Goal: Information Seeking & Learning: Check status

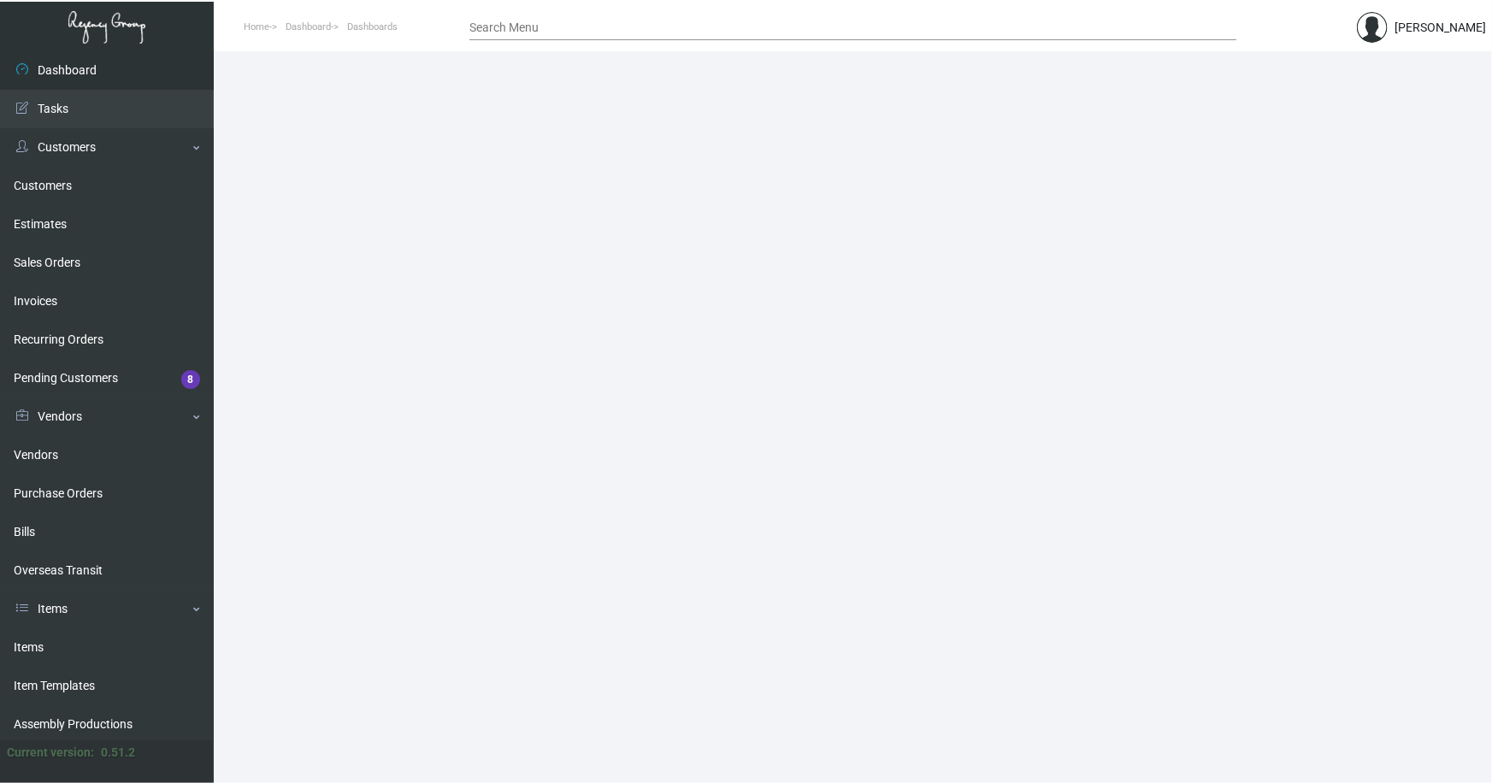
drag, startPoint x: 28, startPoint y: 650, endPoint x: 245, endPoint y: 516, distance: 254.1
click at [28, 650] on link "Items" at bounding box center [107, 647] width 214 height 38
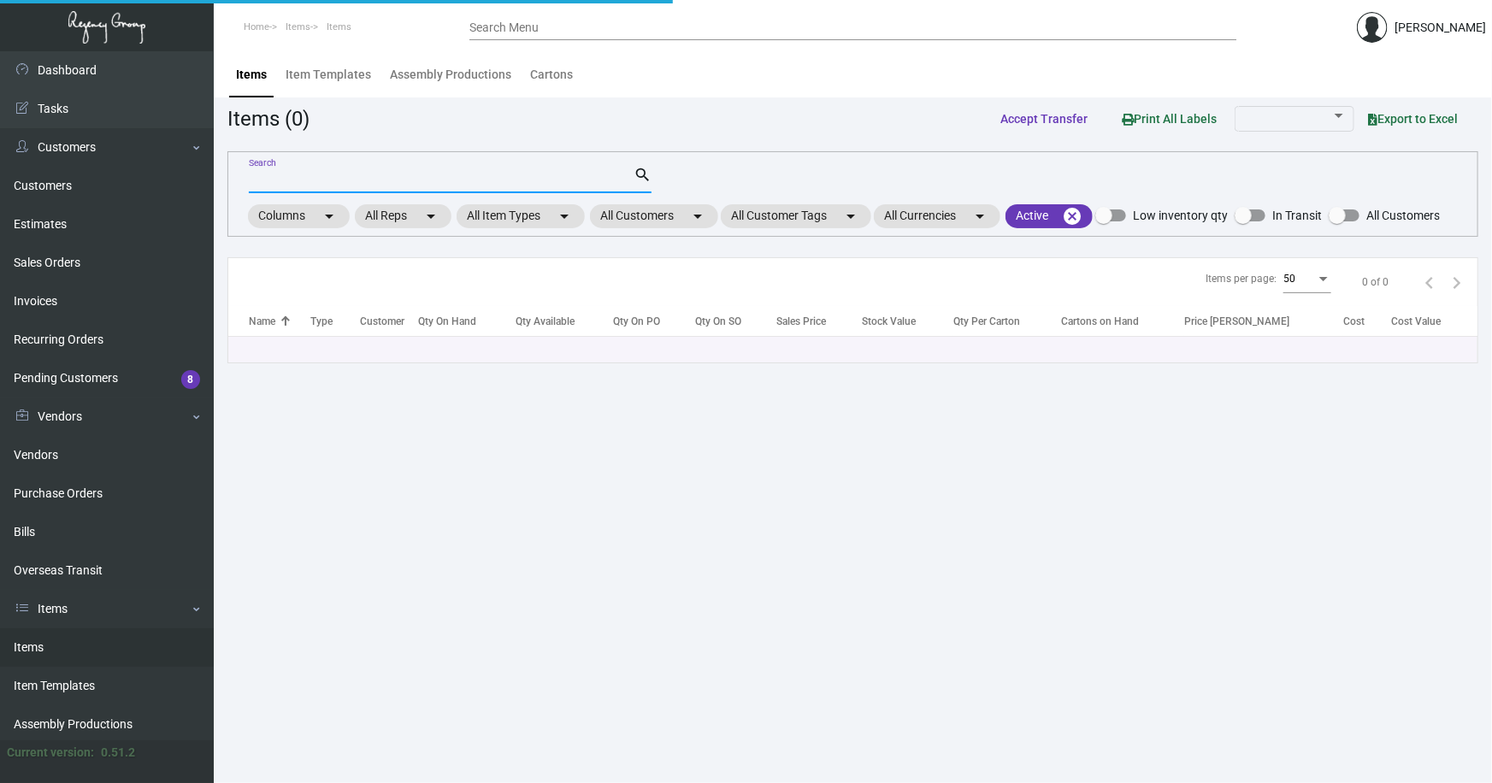
click at [321, 174] on input "Search" at bounding box center [441, 181] width 385 height 14
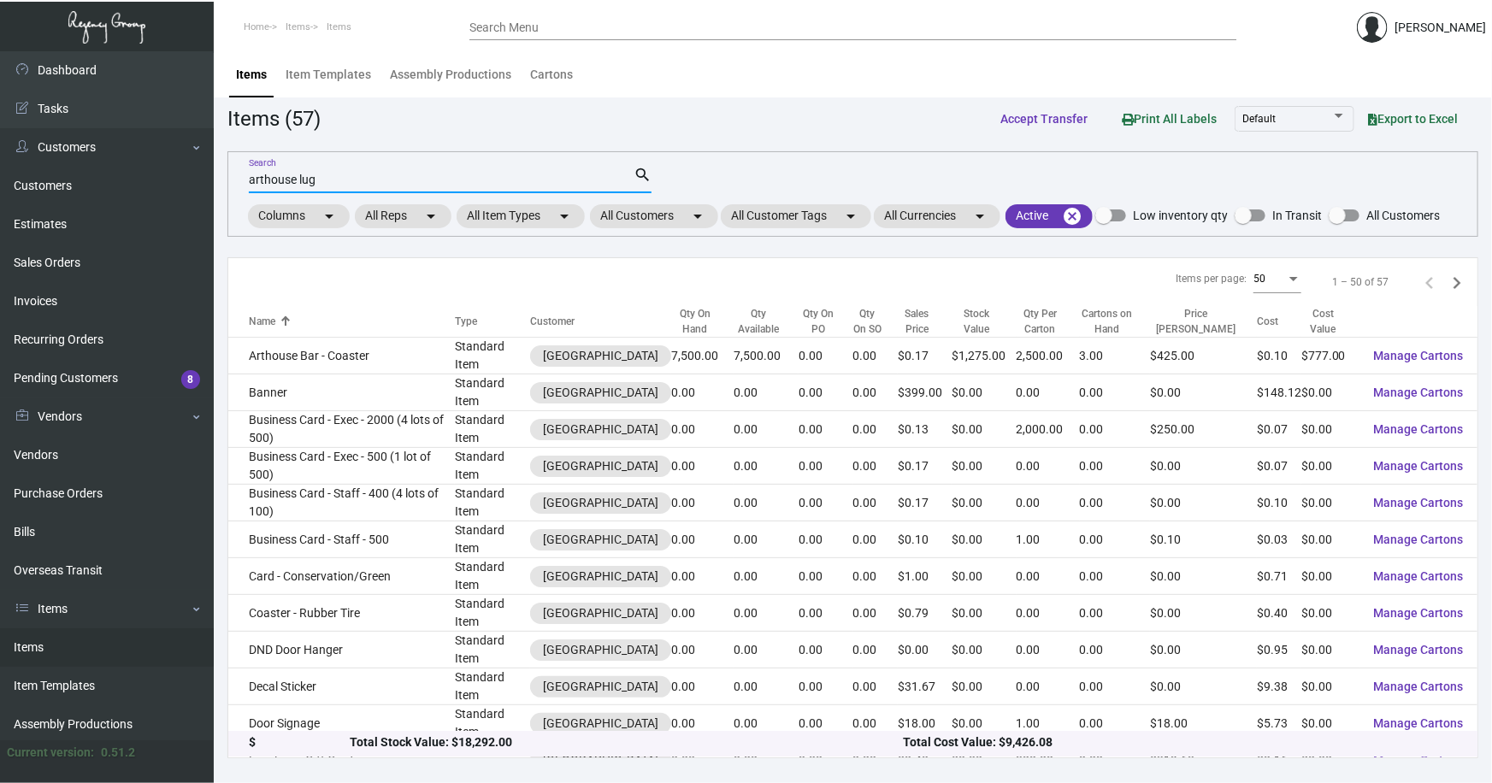
type input "arthouse lug"
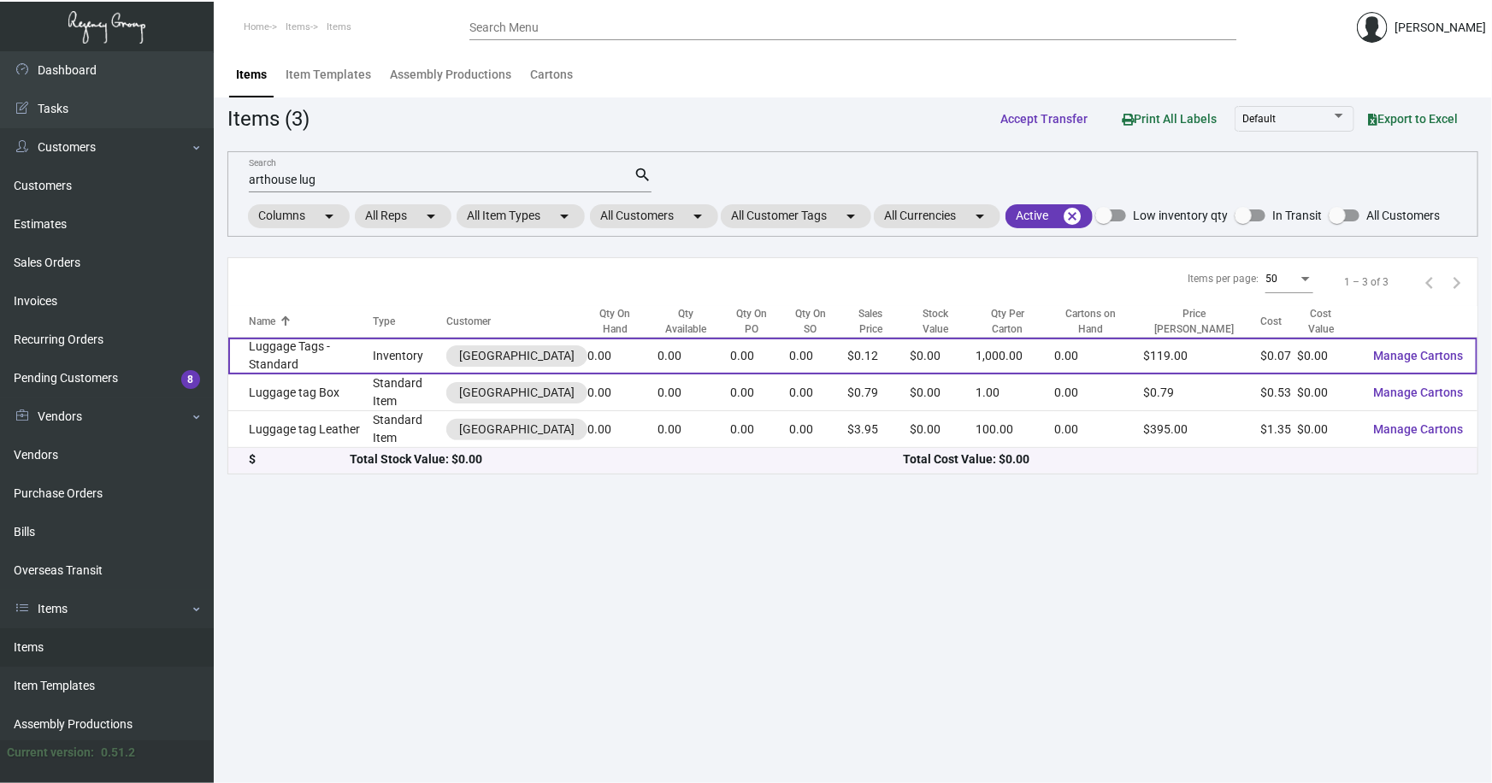
click at [299, 356] on td "Luggage Tags - Standard" at bounding box center [300, 356] width 145 height 37
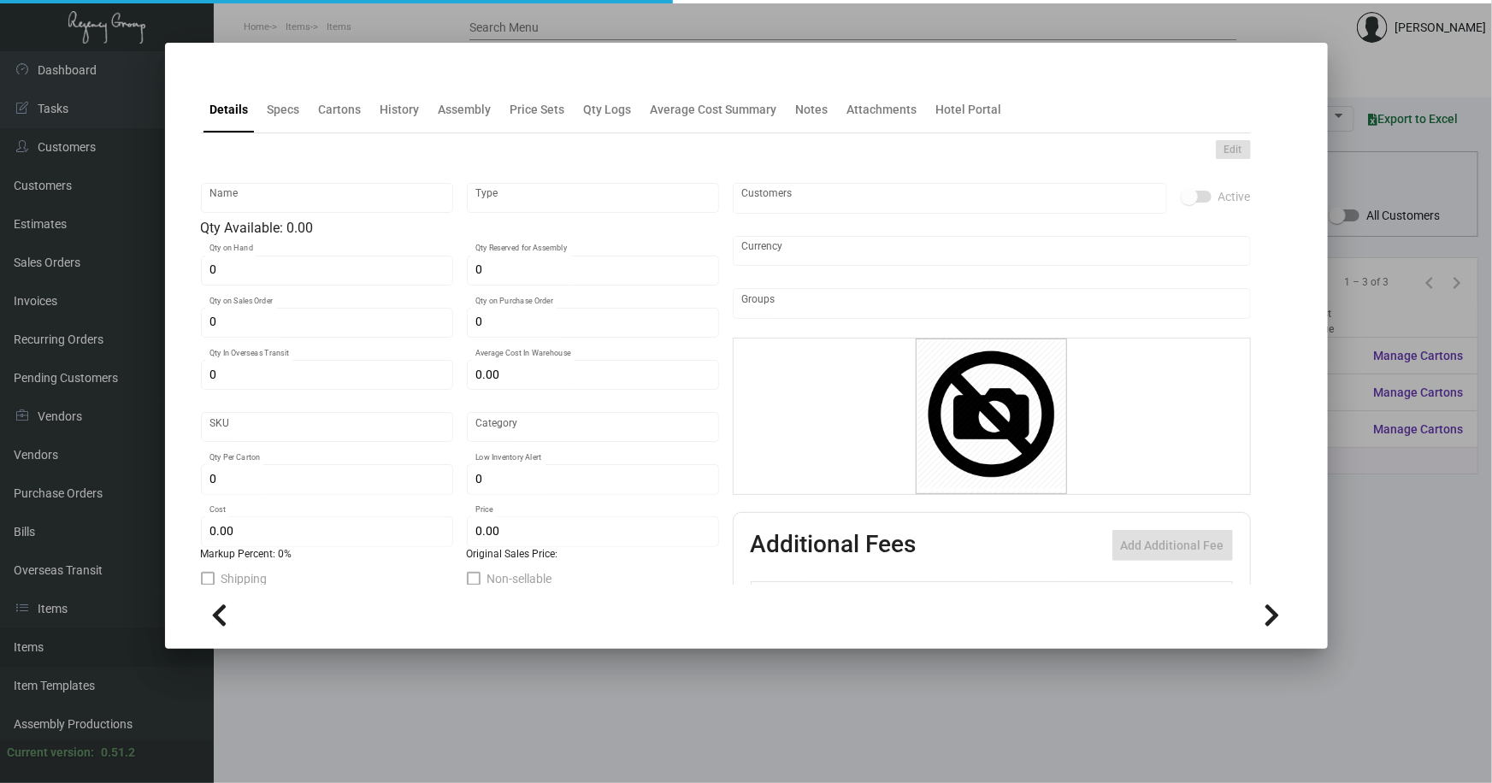
type input "Luggage Tags - Standard"
type input "Inventory"
type input "$ 0.00"
type input "9713"
type input "Standard"
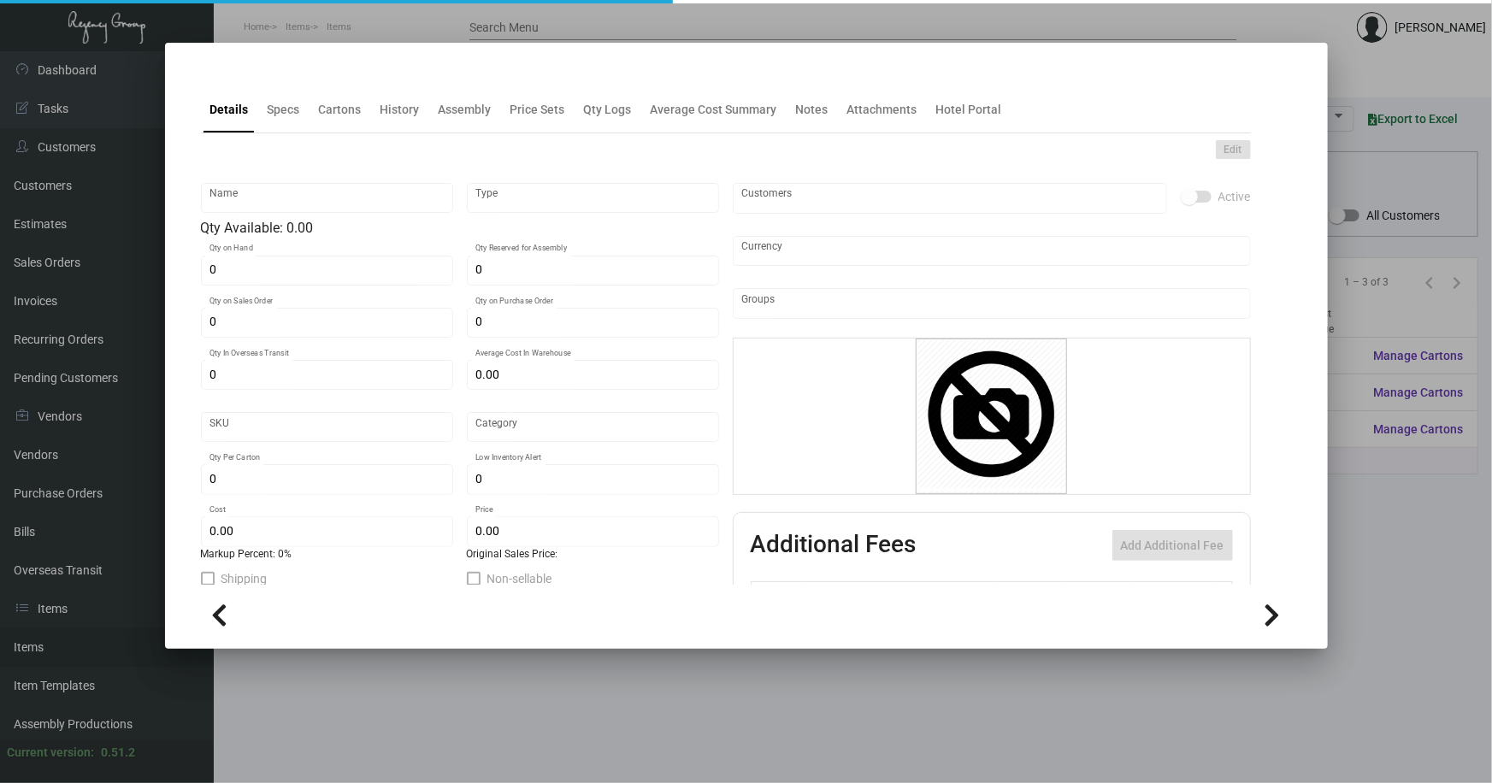
type input "1,000"
type input "5,000"
type input "$ 0.07207"
type input "$ 0.119"
checkbox input "true"
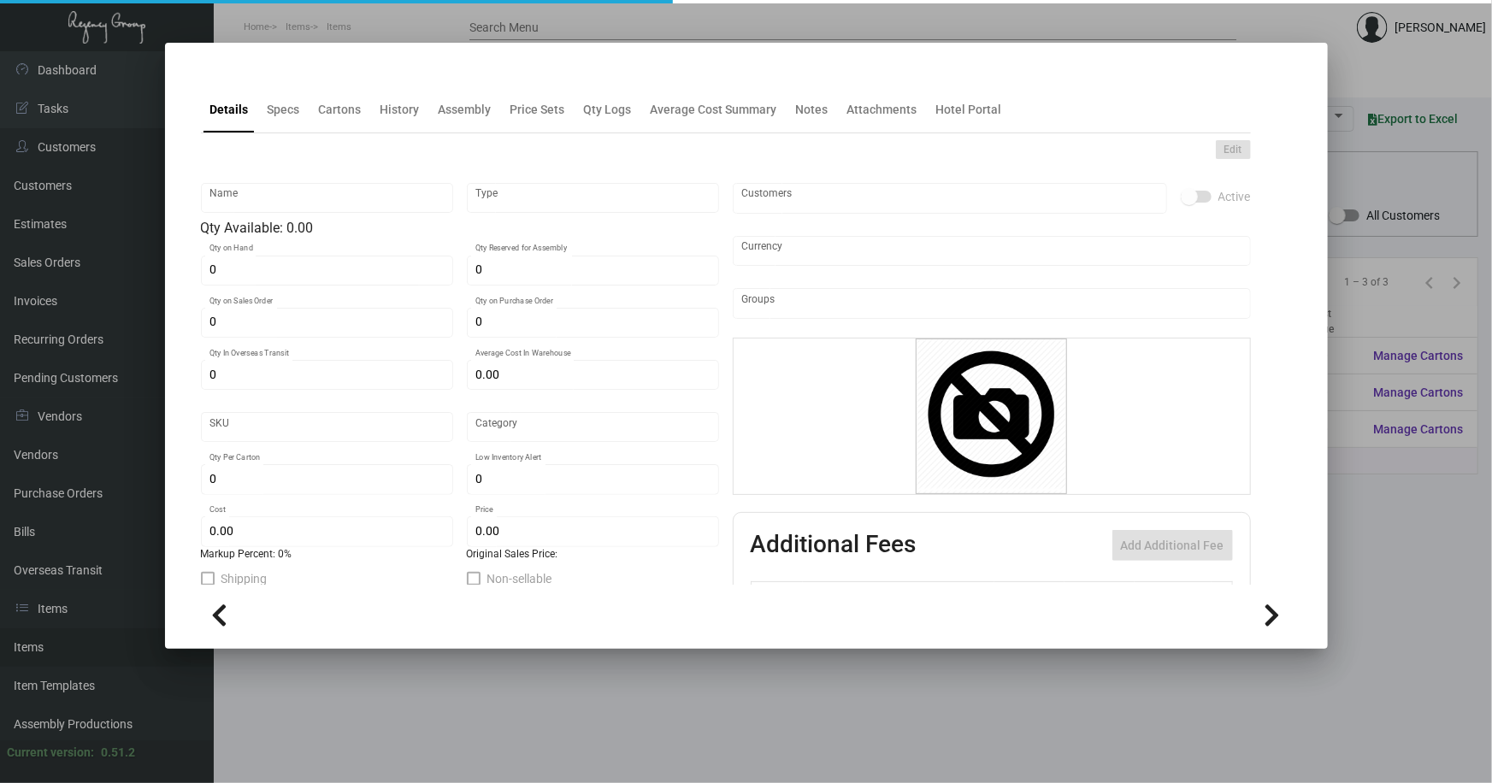
checkbox input "true"
type input "United States Dollar $"
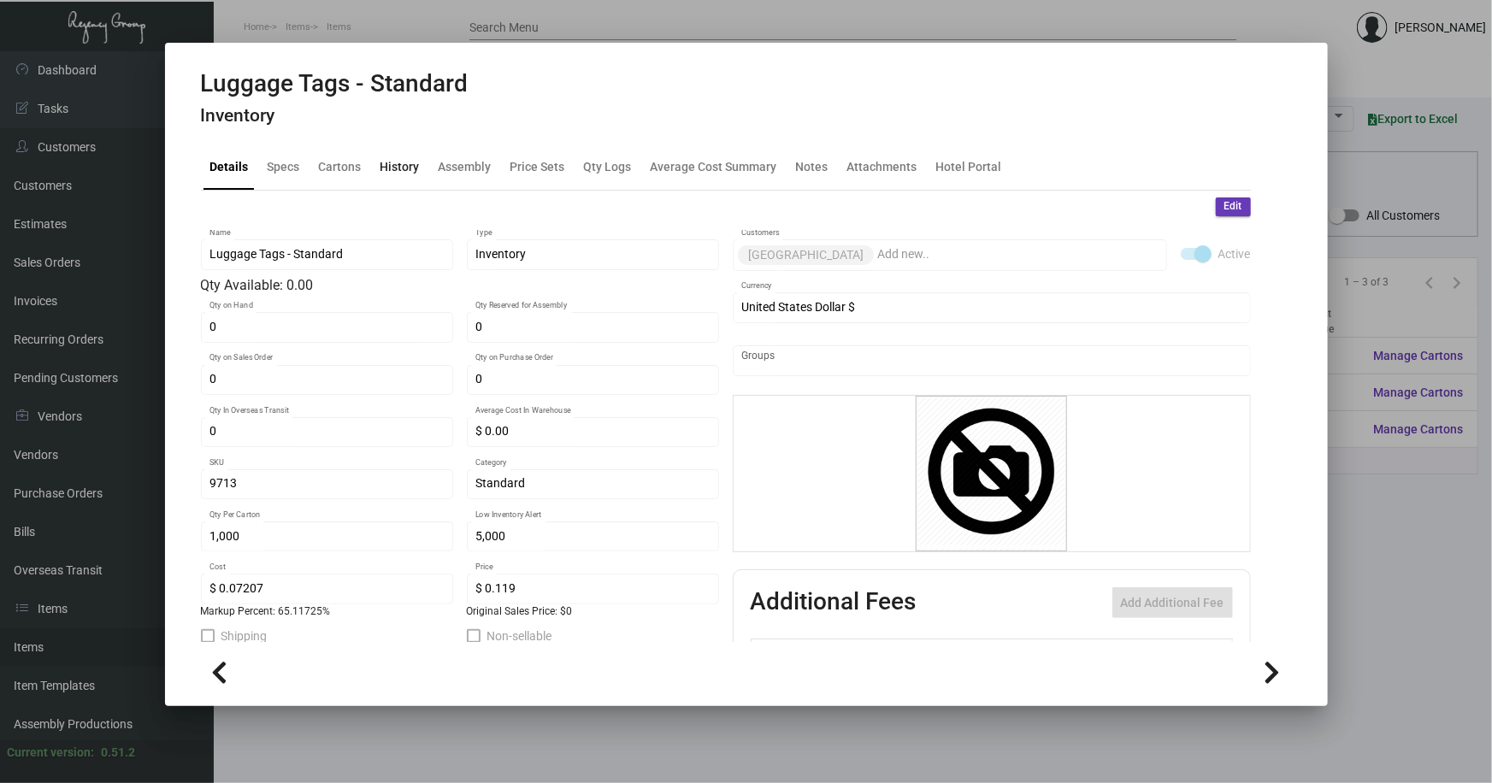
click at [410, 166] on div "History" at bounding box center [399, 166] width 39 height 18
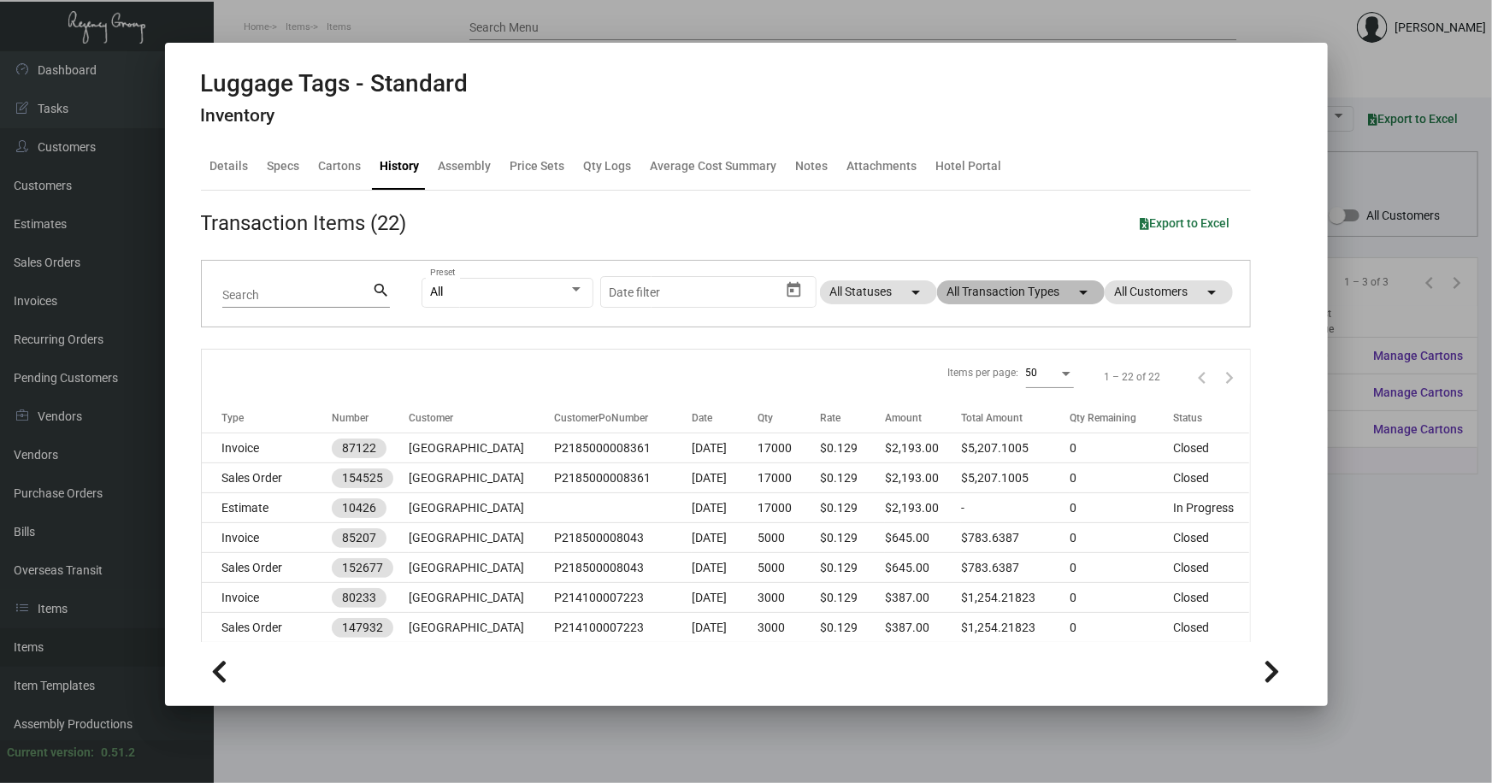
click at [976, 294] on mat-chip "All Transaction Types arrow_drop_down" at bounding box center [1021, 292] width 168 height 24
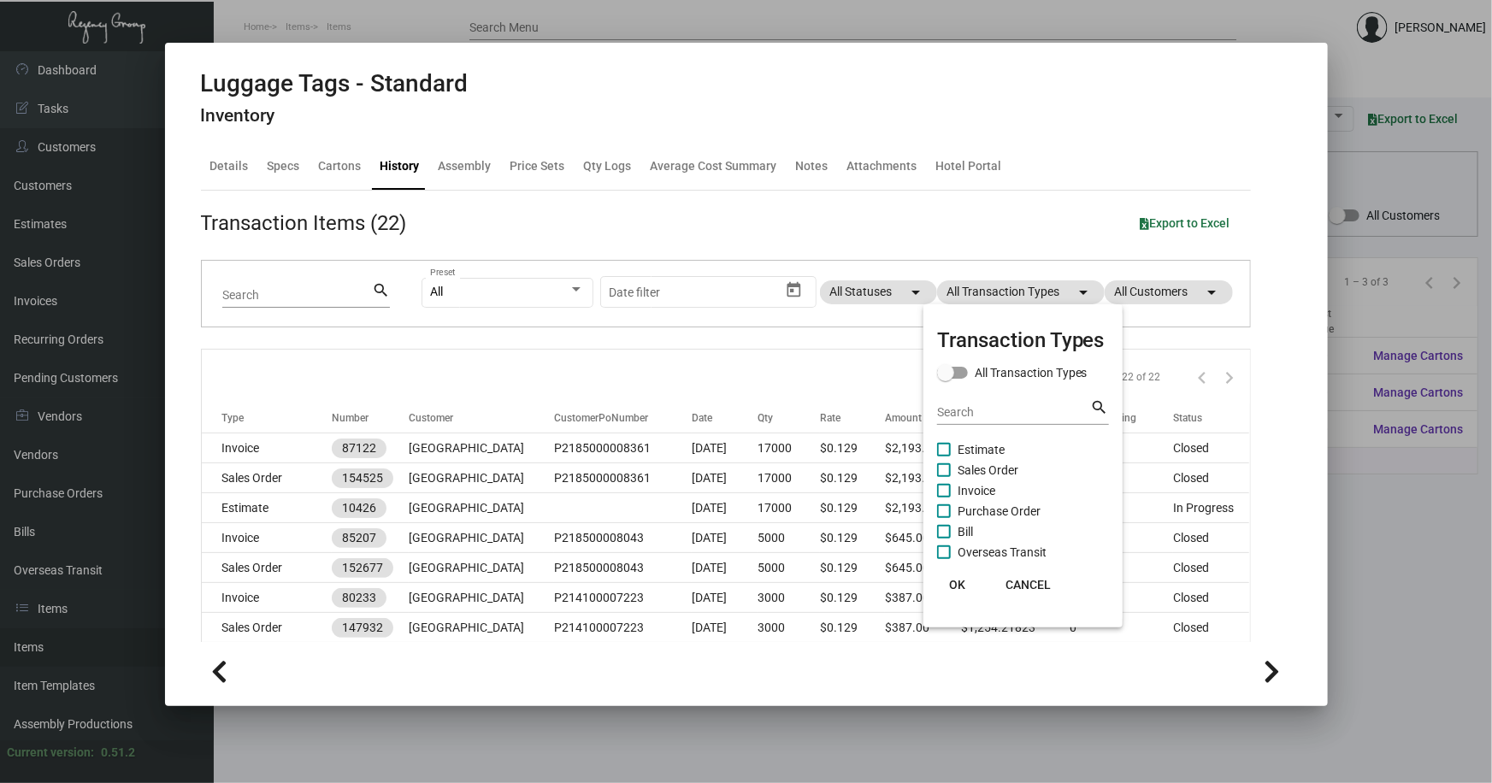
click at [978, 506] on span "Purchase Order" at bounding box center [999, 511] width 83 height 21
click at [944, 518] on input "Purchase Order" at bounding box center [943, 518] width 1 height 1
checkbox input "true"
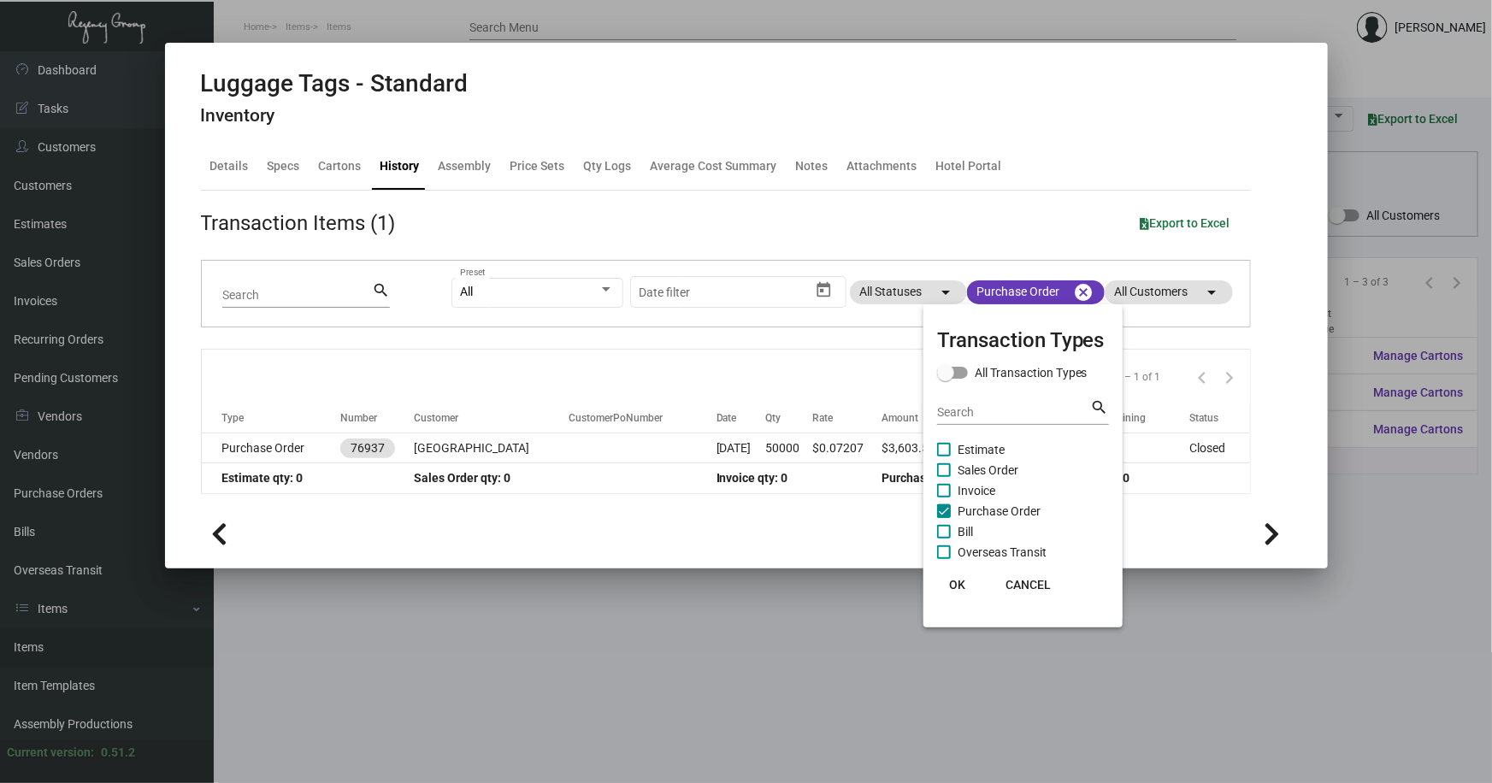
click at [662, 633] on div at bounding box center [746, 391] width 1492 height 783
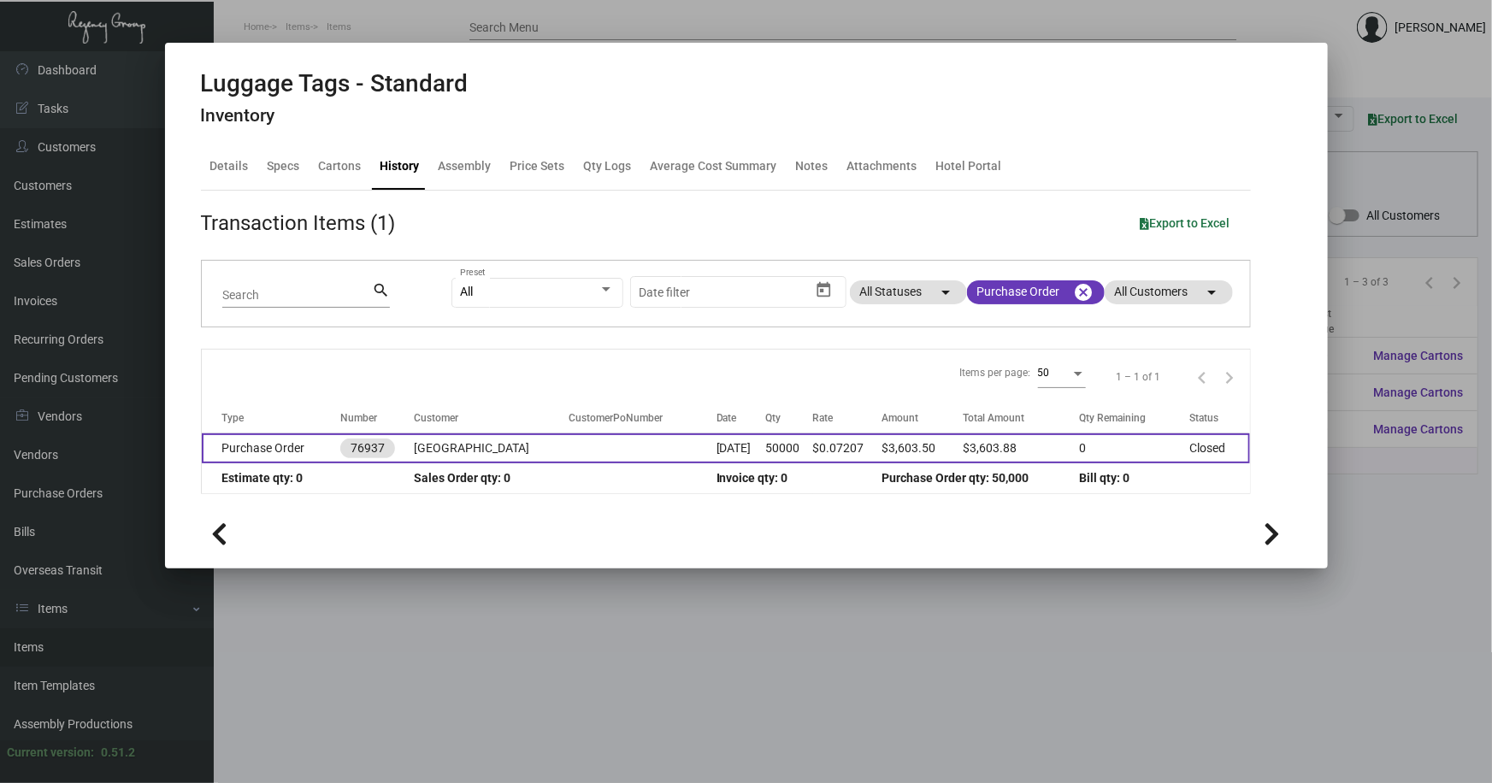
click at [290, 439] on td "Purchase Order" at bounding box center [271, 448] width 139 height 30
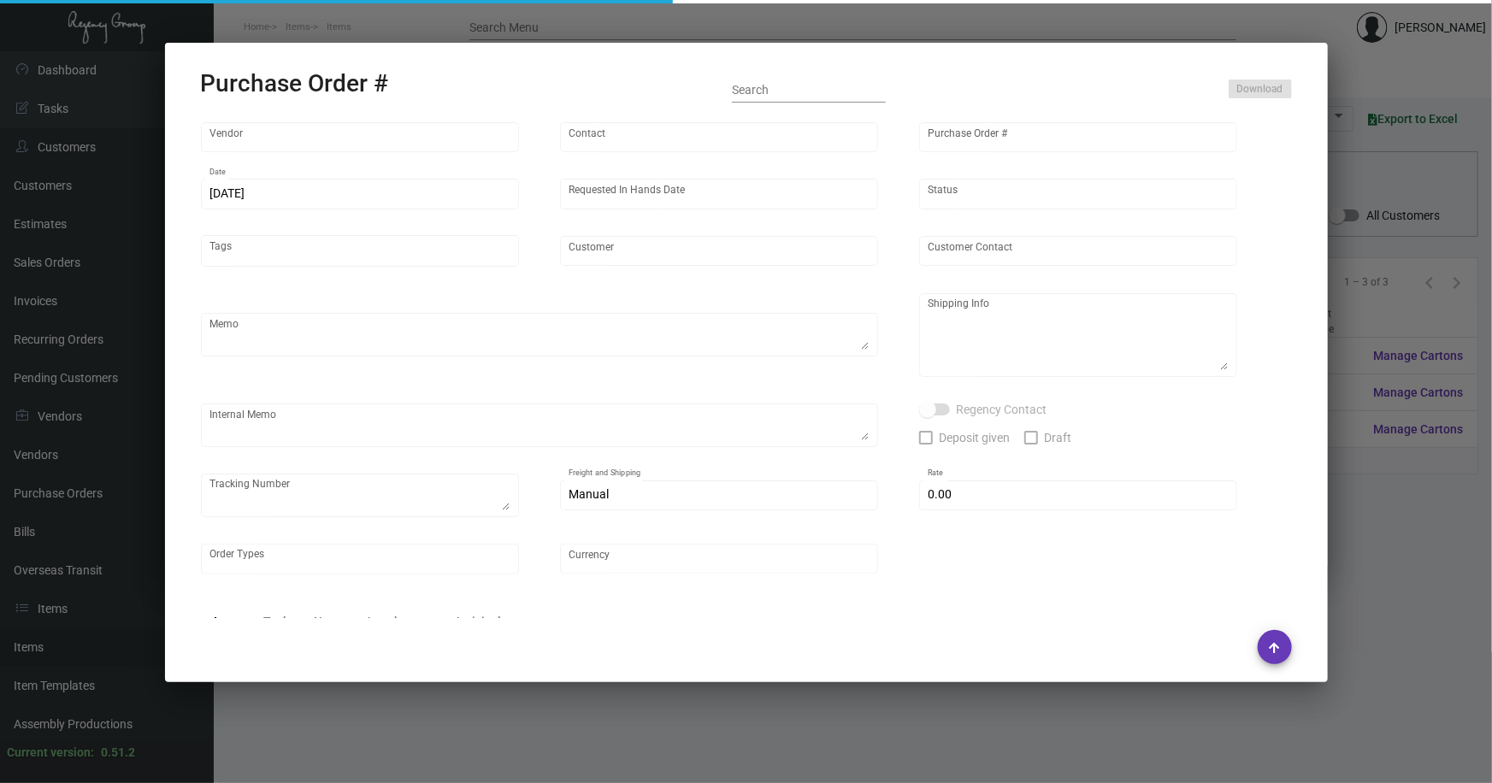
type input "SSP"
type input "[PERSON_NAME]"
type input "76937"
type input "[DATE]"
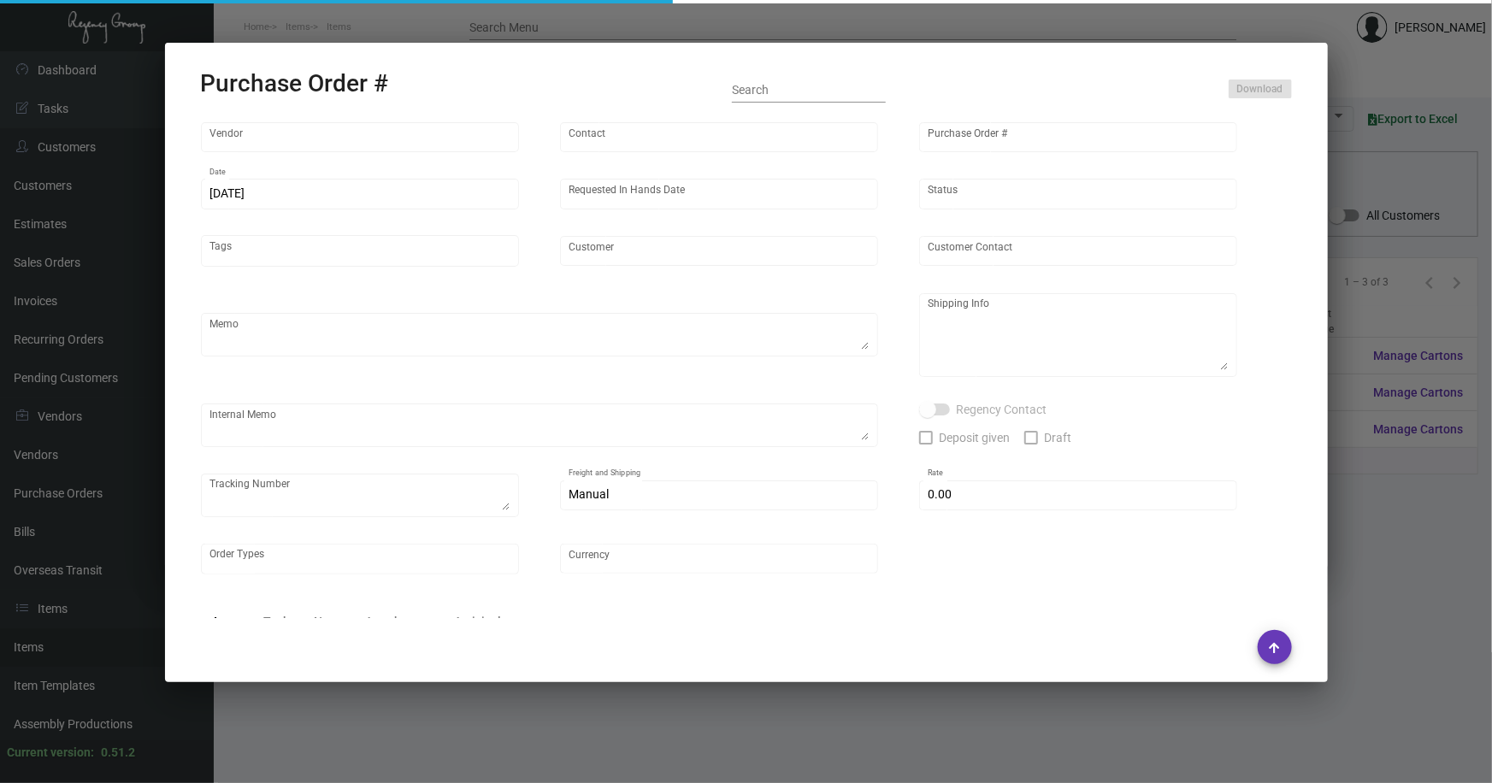
type input "[GEOGRAPHIC_DATA]"
type textarea "Approx ship date [DATE]"
type textarea "Regency Group [GEOGRAPHIC_DATA] [STREET_ADDRESS] Attn: [PERSON_NAME]"
type input "$ 0.00"
type input "United States Dollar $"
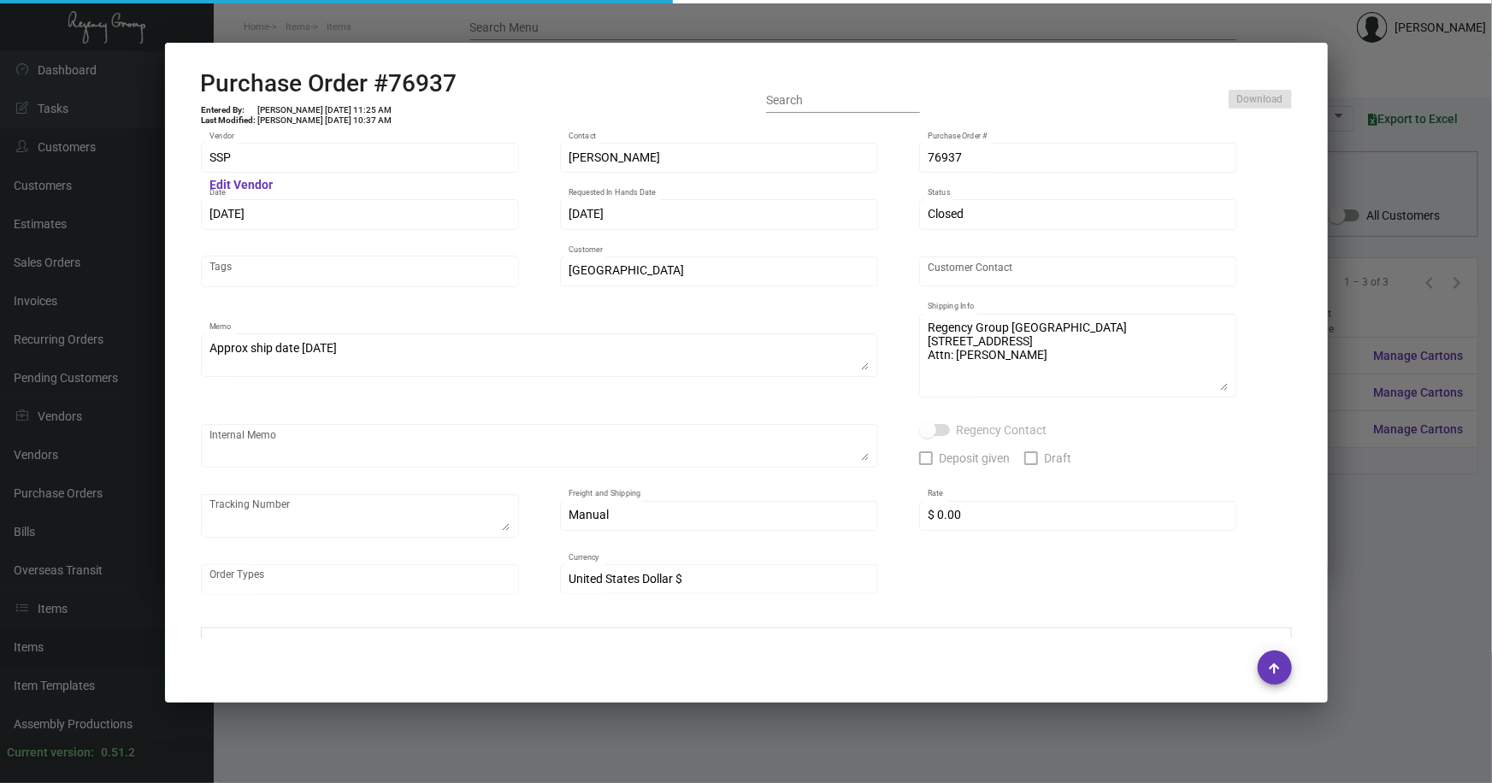
type input "$ 0.07208"
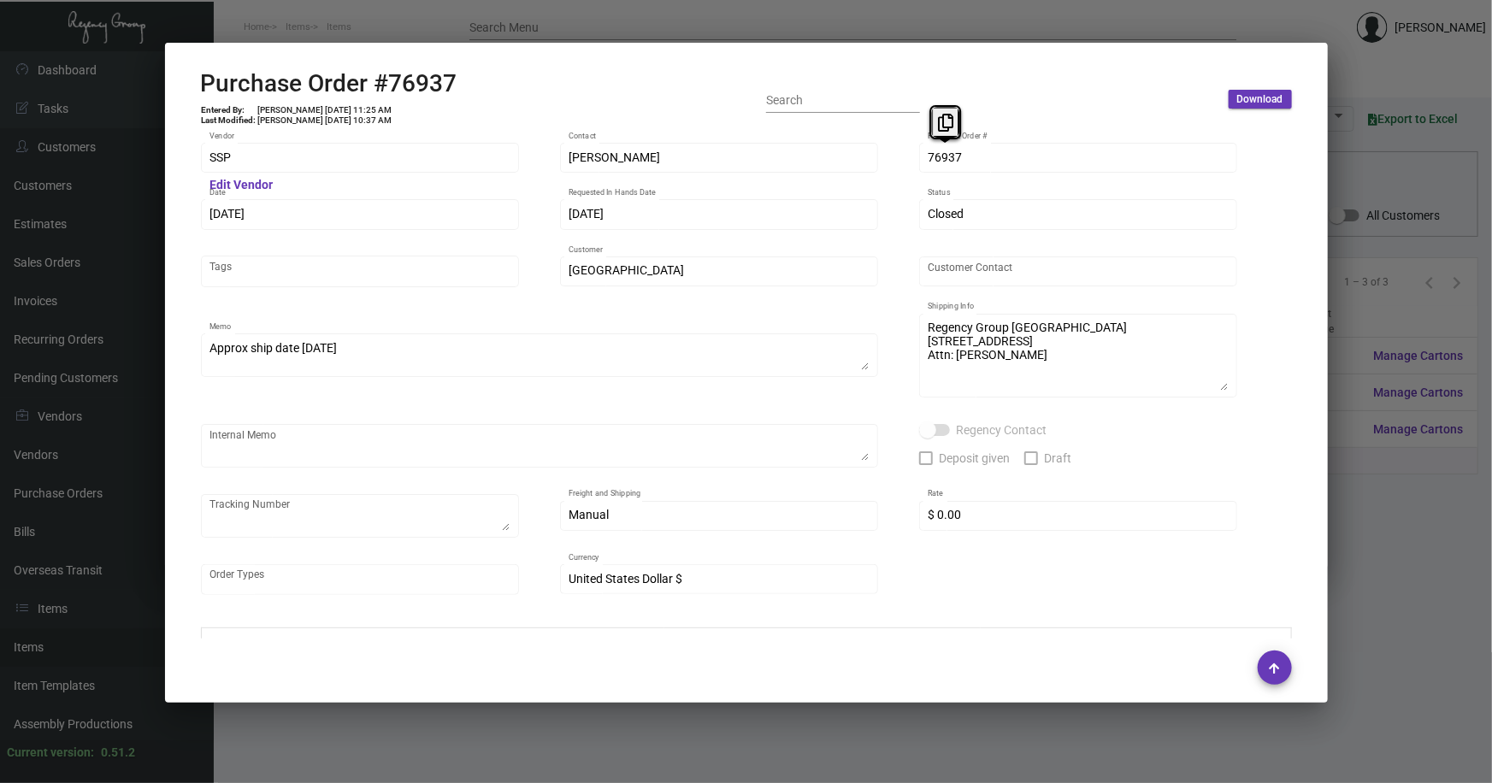
click at [874, 173] on div "SSP Vendor Edit Vendor [PERSON_NAME] Contact 76937 Purchase Order # [DATE] Date…" at bounding box center [746, 377] width 1091 height 474
